Goal: Task Accomplishment & Management: Complete application form

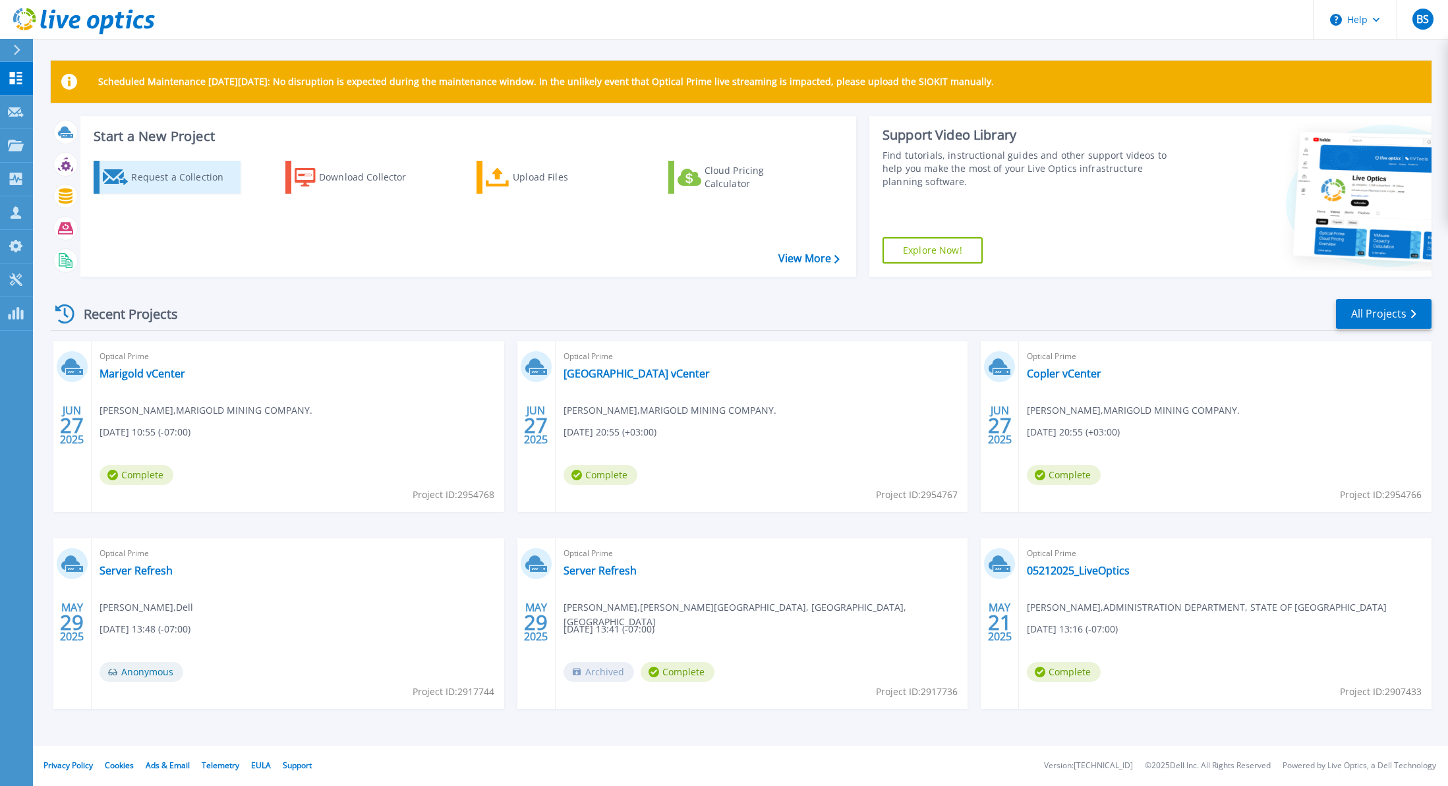
click at [163, 169] on div "Request a Collection" at bounding box center [183, 177] width 105 height 26
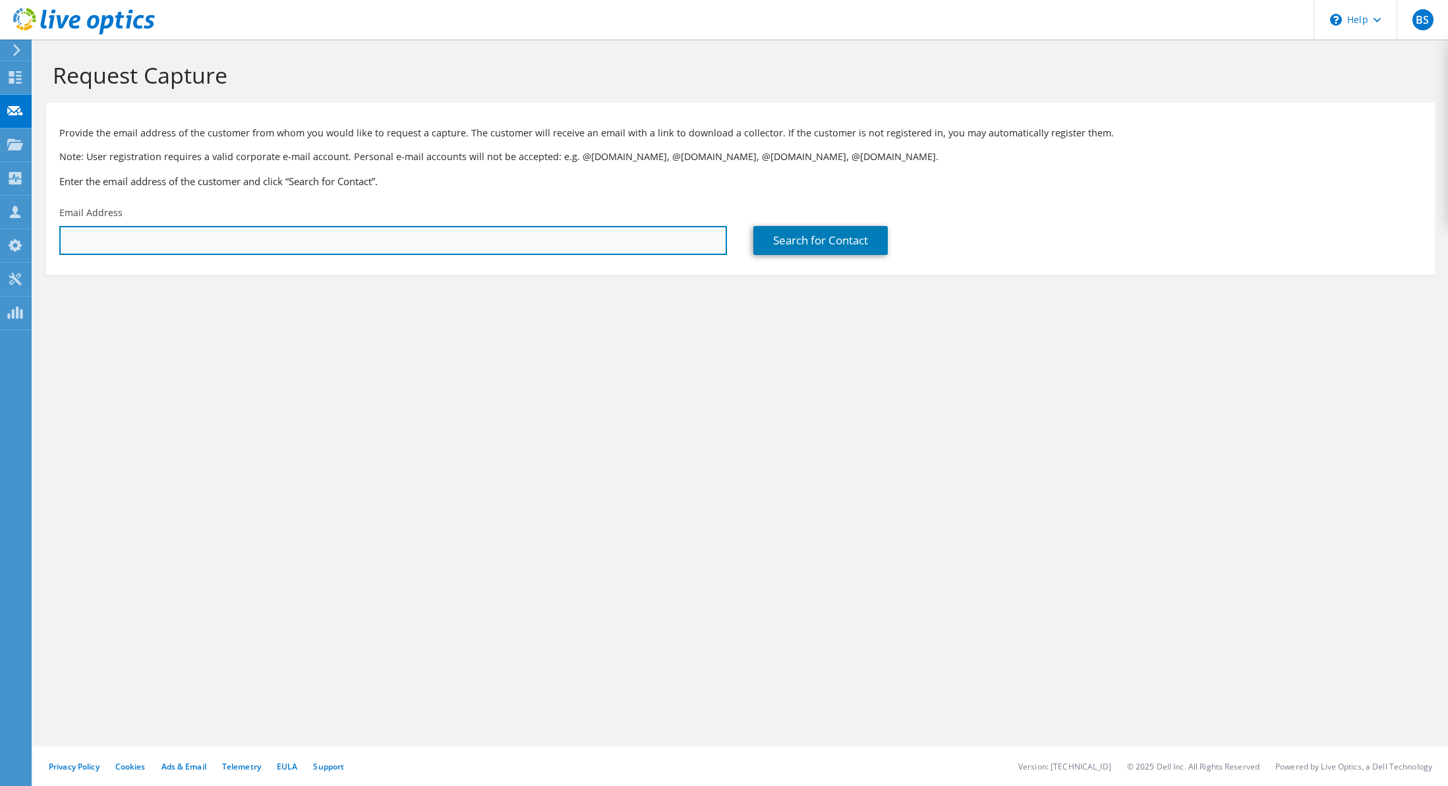
click at [183, 241] on input "text" at bounding box center [393, 240] width 668 height 29
paste input "[EMAIL_ADDRESS][DOMAIN_NAME]"
type input "[EMAIL_ADDRESS][DOMAIN_NAME]"
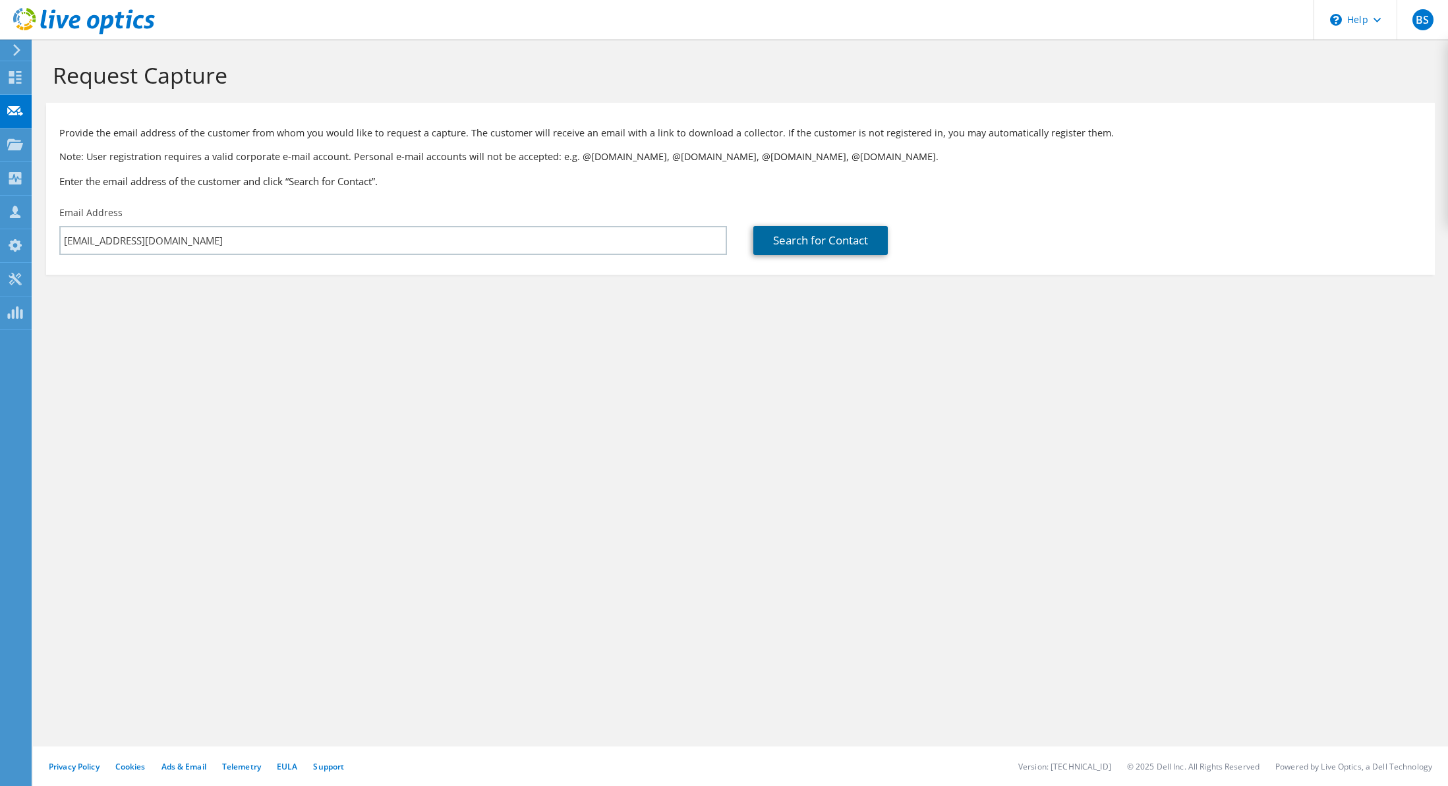
click at [801, 245] on link "Search for Contact" at bounding box center [821, 240] width 134 height 29
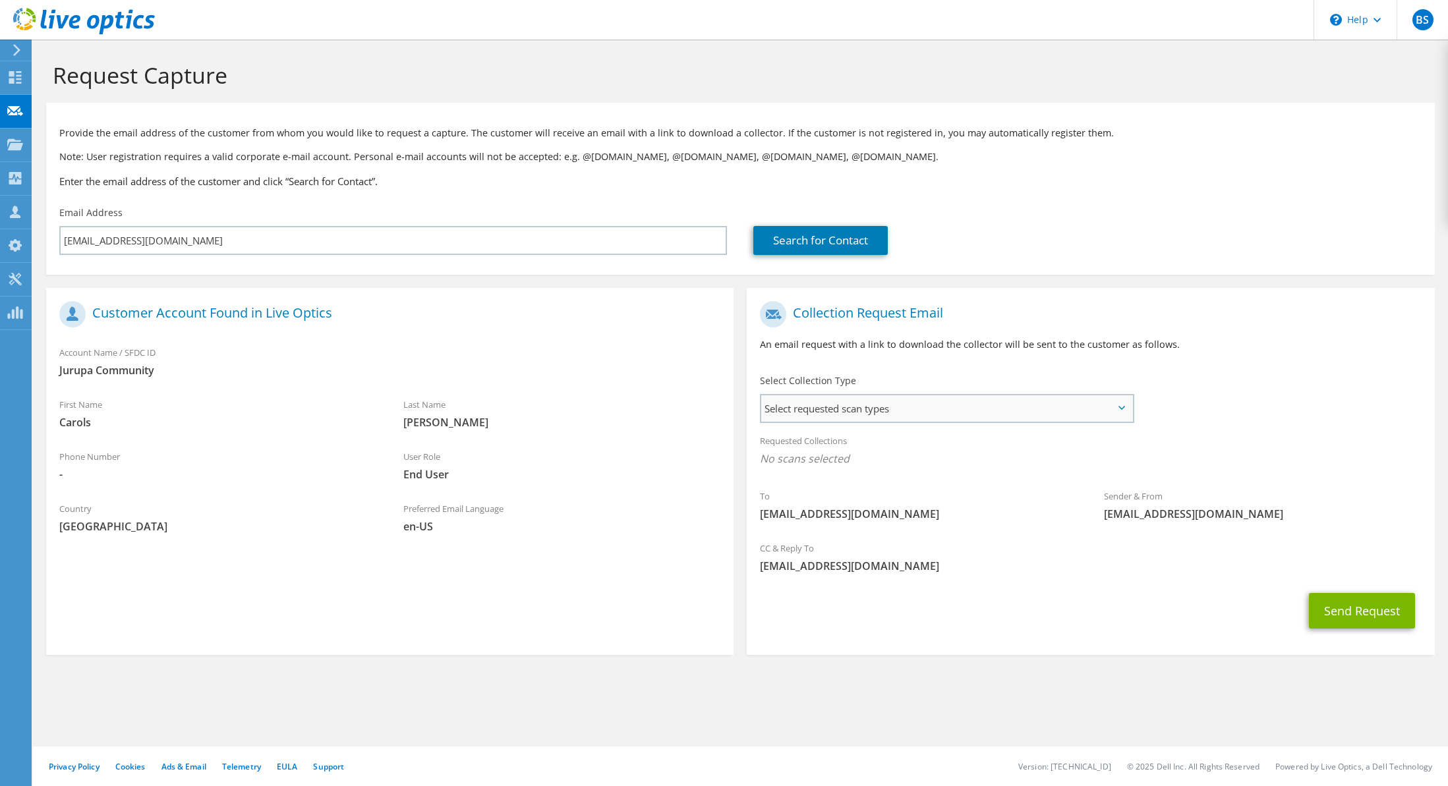
click at [838, 411] on span "Select requested scan types" at bounding box center [946, 409] width 371 height 26
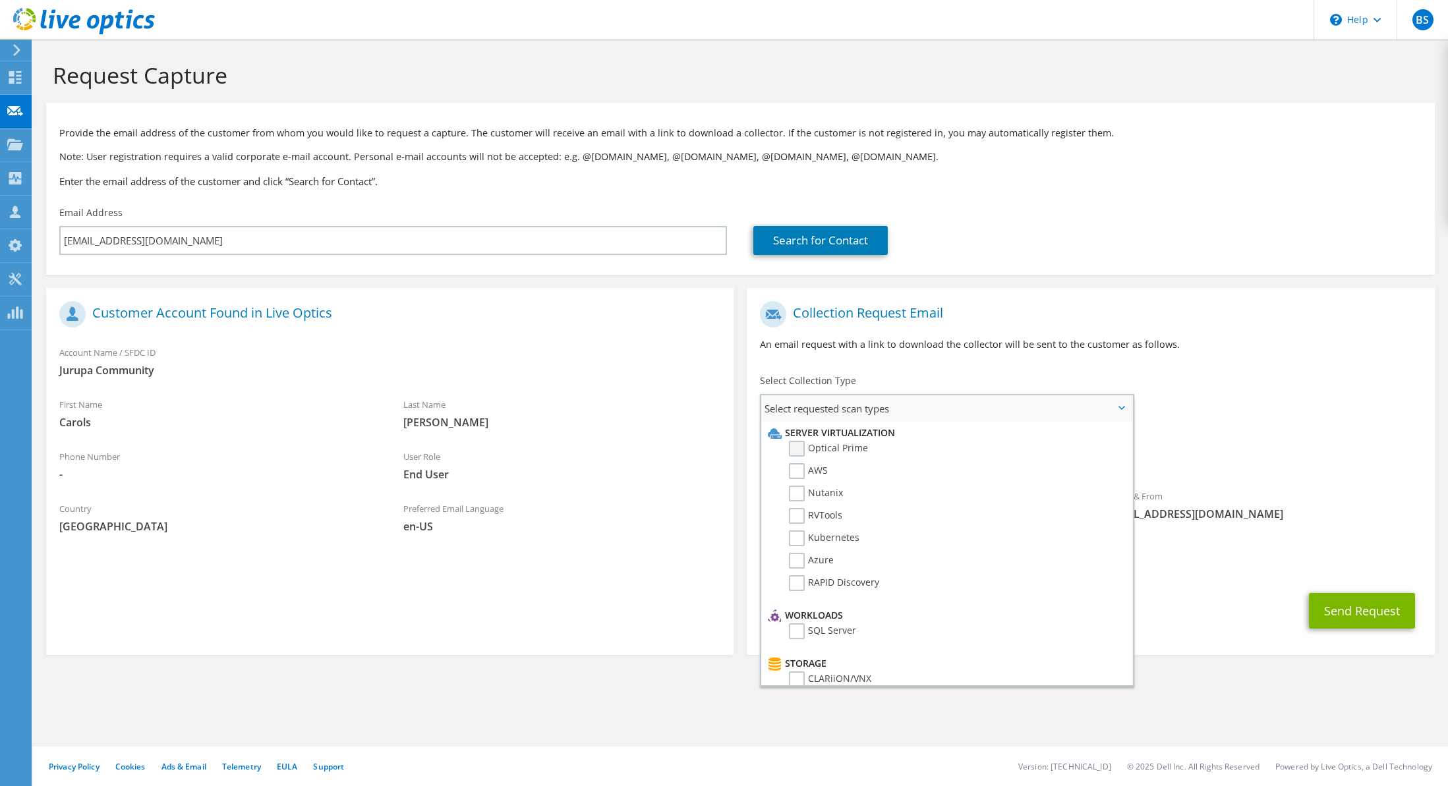
click at [817, 446] on label "Optical Prime" at bounding box center [828, 449] width 79 height 16
click at [0, 0] on input "Optical Prime" at bounding box center [0, 0] width 0 height 0
click at [800, 444] on label "Optical Prime" at bounding box center [828, 449] width 79 height 16
click at [0, 0] on input "Optical Prime" at bounding box center [0, 0] width 0 height 0
click at [800, 444] on label "Optical Prime" at bounding box center [828, 449] width 79 height 16
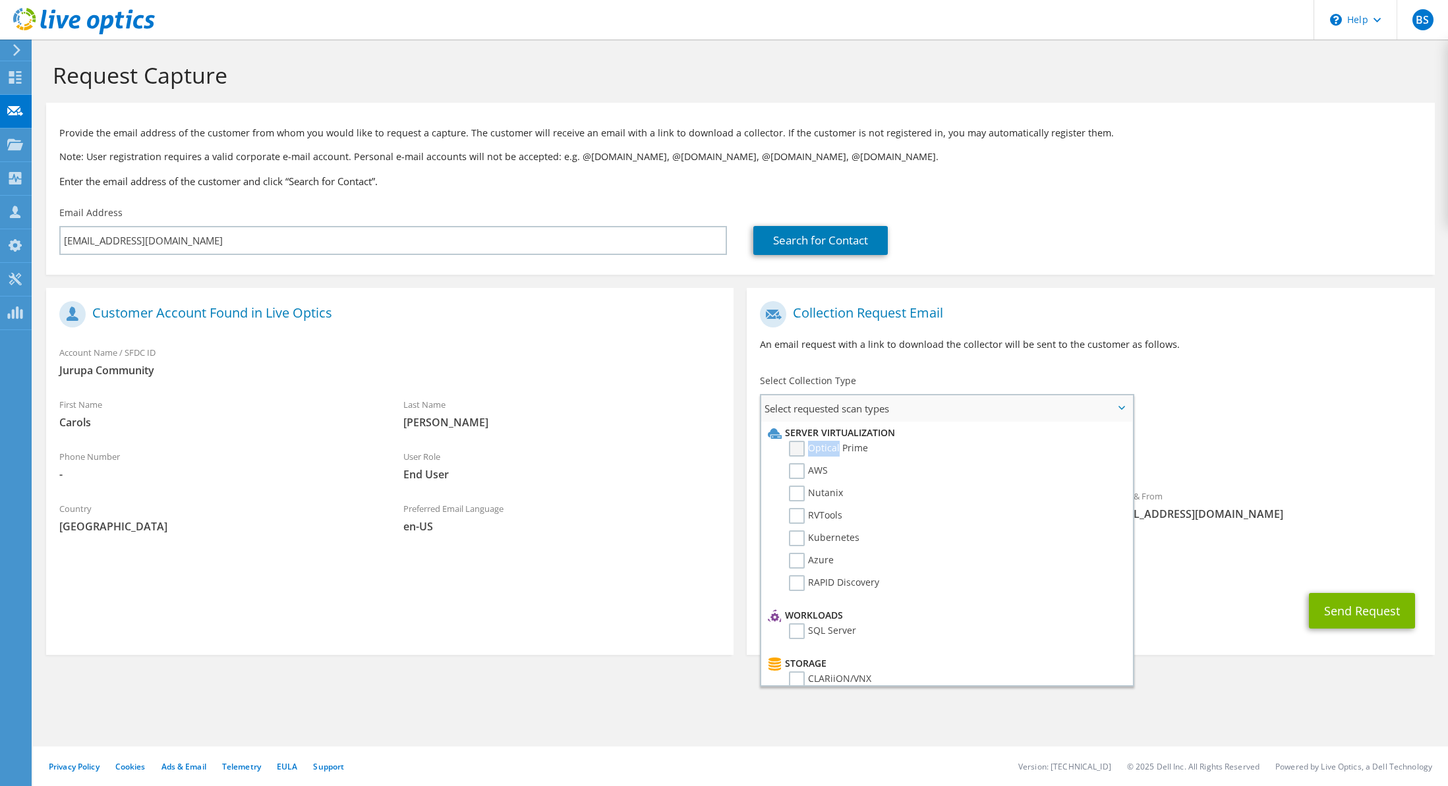
click at [0, 0] on input "Optical Prime" at bounding box center [0, 0] width 0 height 0
click at [1293, 600] on div "Send Request" at bounding box center [1091, 615] width 688 height 49
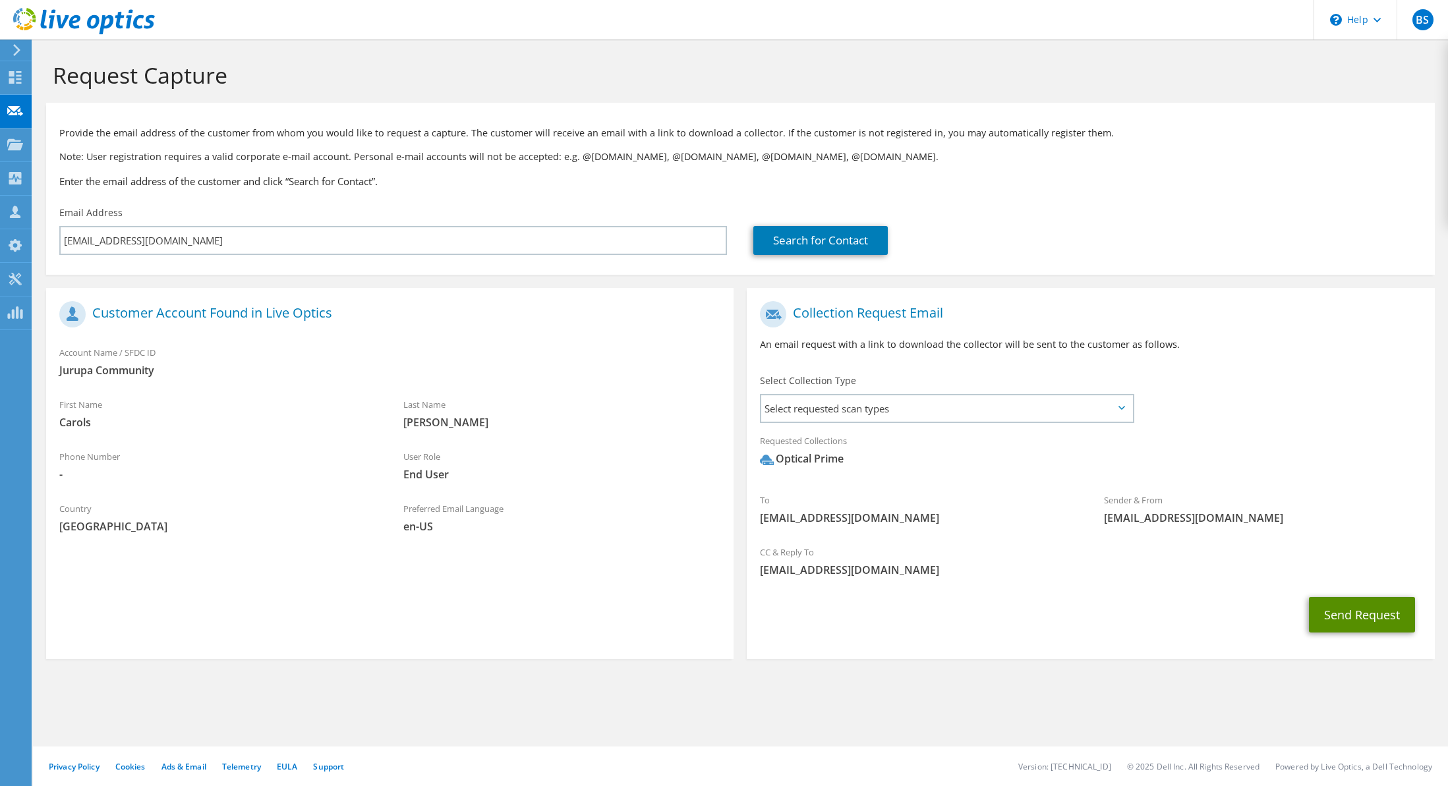
click at [1342, 603] on button "Send Request" at bounding box center [1362, 615] width 106 height 36
